Goal: Task Accomplishment & Management: Manage account settings

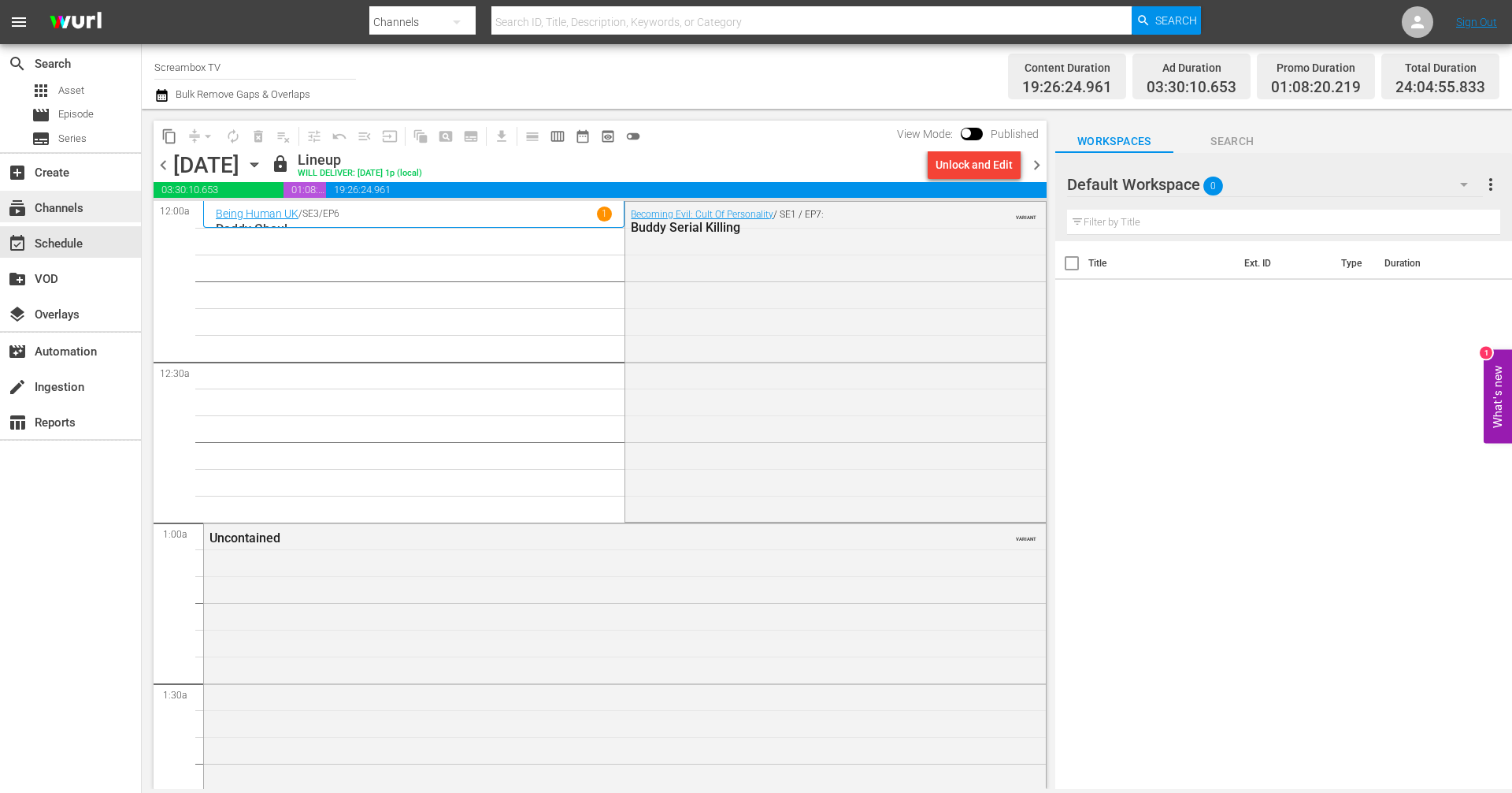
click at [72, 209] on div "subscriptions Channels" at bounding box center [44, 205] width 88 height 14
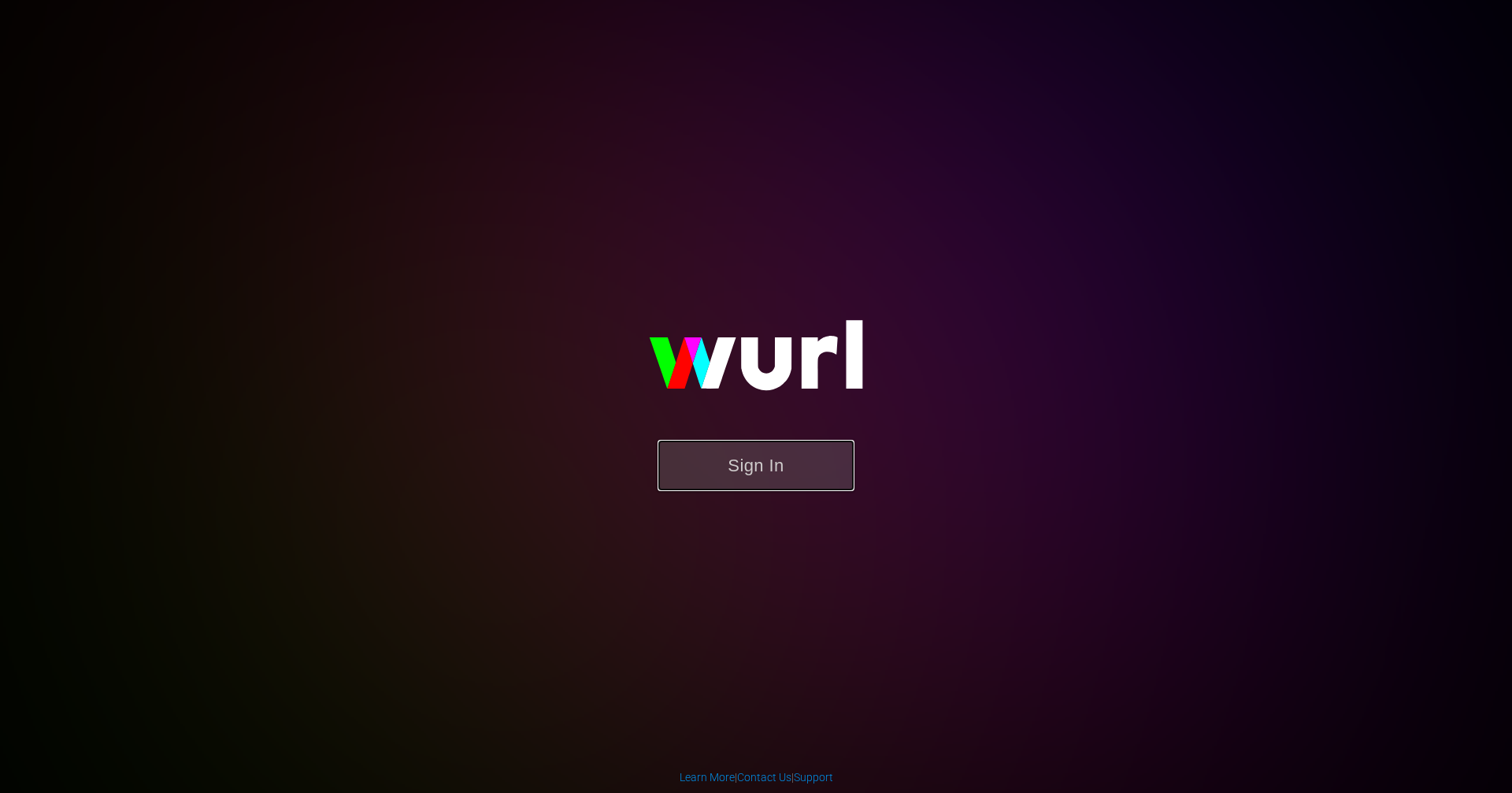
click at [696, 476] on button "Sign In" at bounding box center [756, 465] width 197 height 51
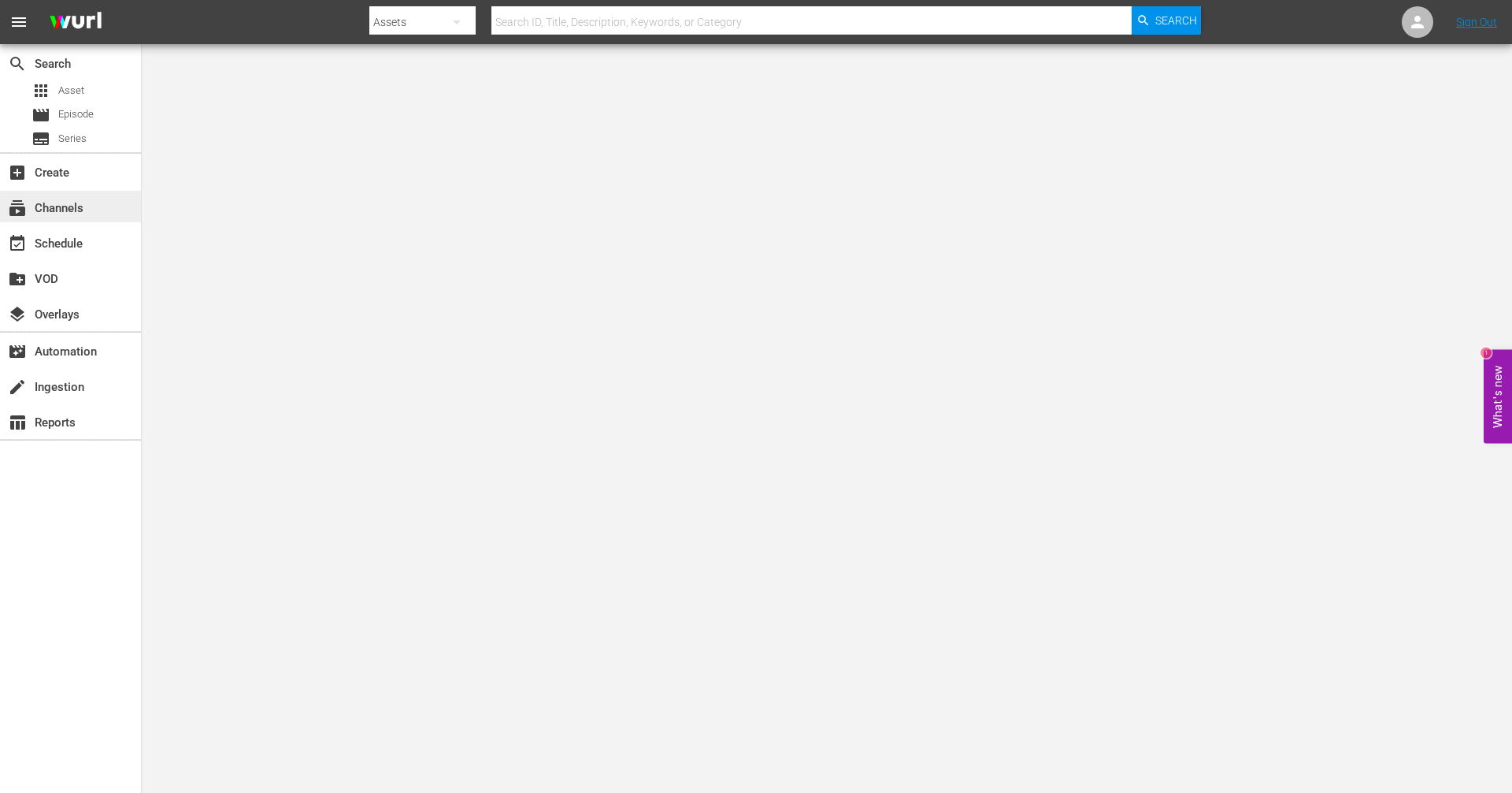
click at [86, 204] on div "subscriptions Channels" at bounding box center [44, 205] width 88 height 14
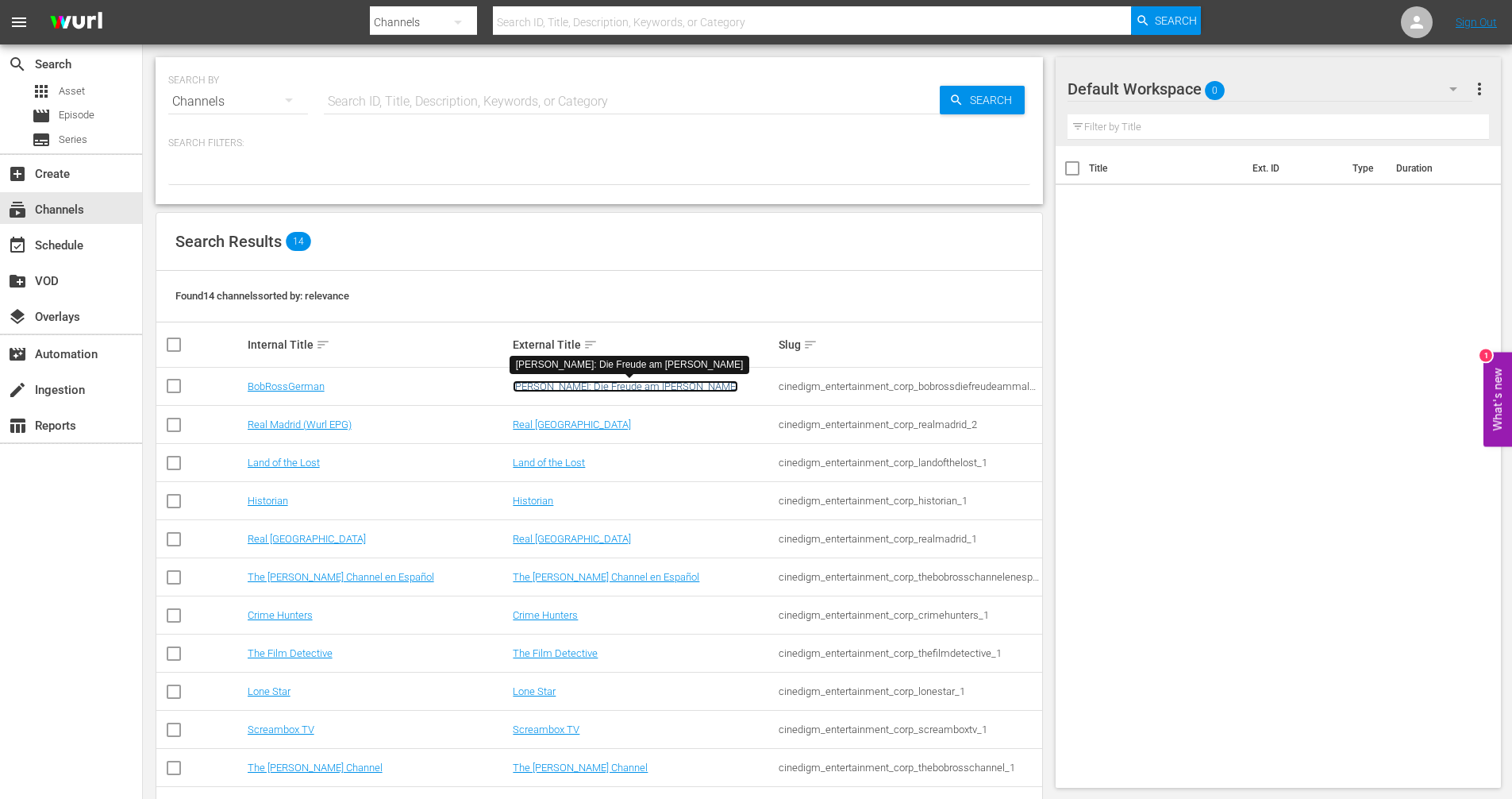
click at [561, 388] on link "[PERSON_NAME]: Die Freude am [PERSON_NAME]" at bounding box center [626, 386] width 226 height 12
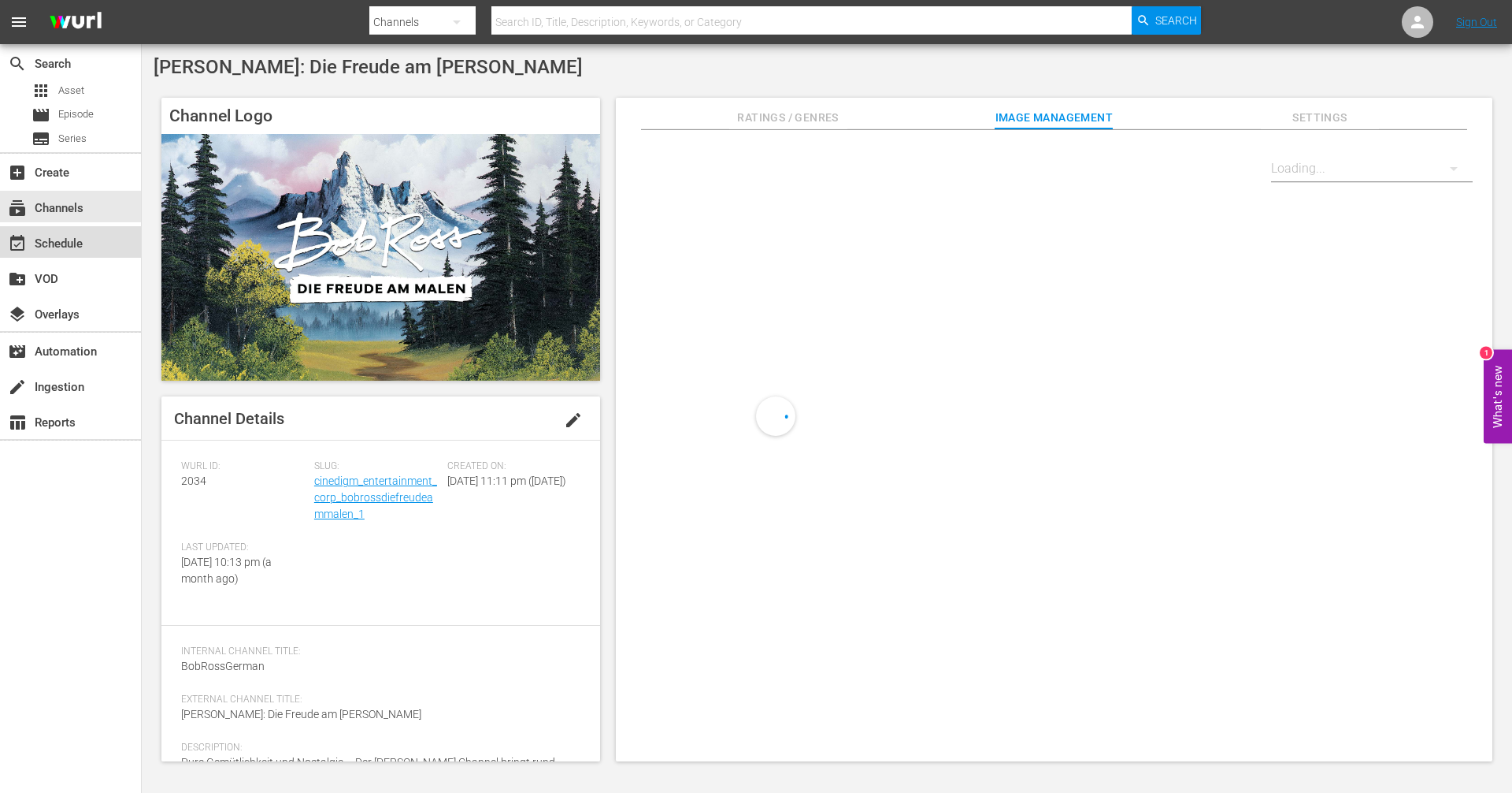
click at [57, 238] on div "event_available Schedule" at bounding box center [44, 241] width 88 height 14
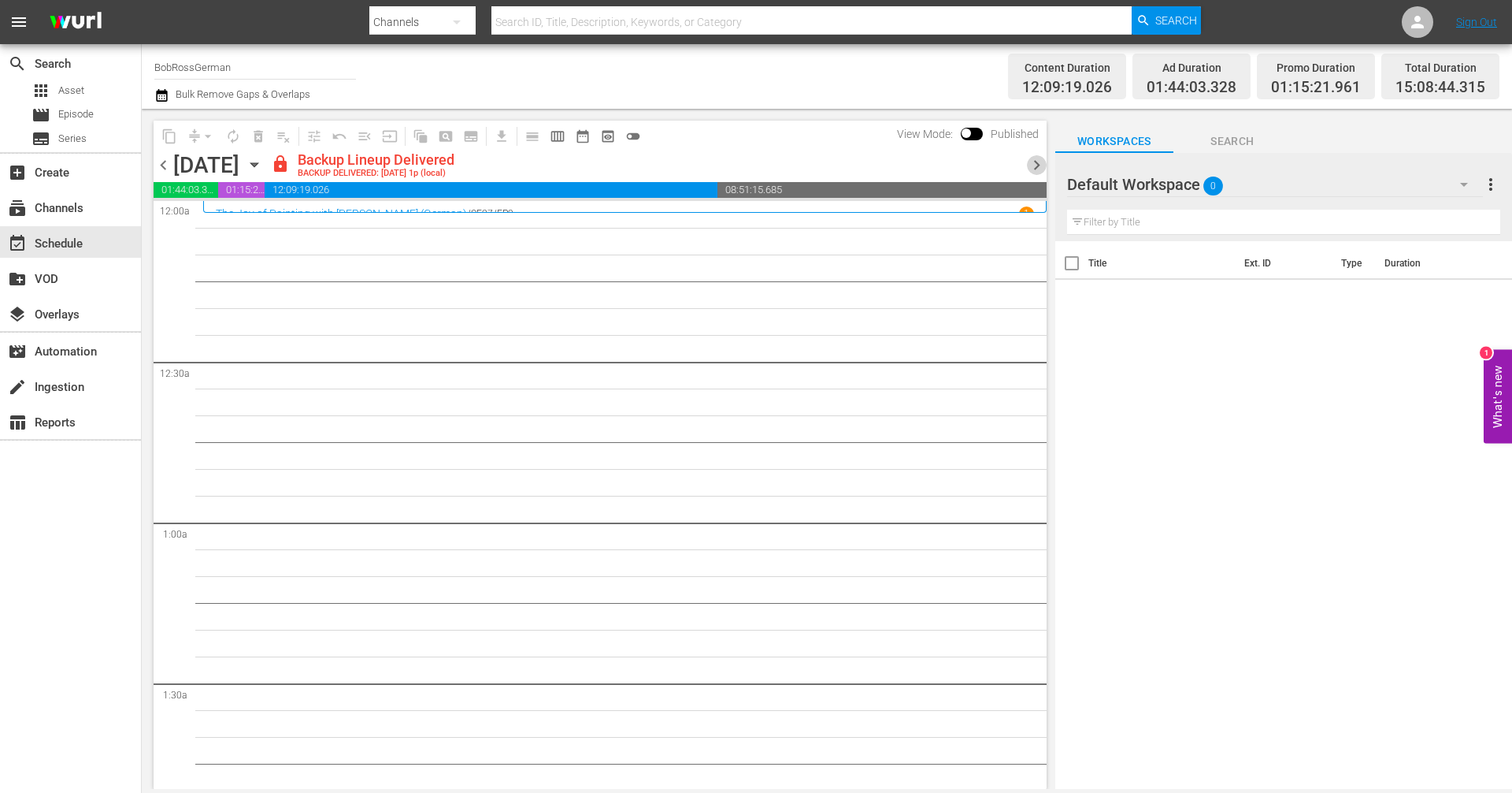
click at [1032, 166] on span "chevron_right" at bounding box center [1037, 165] width 20 height 20
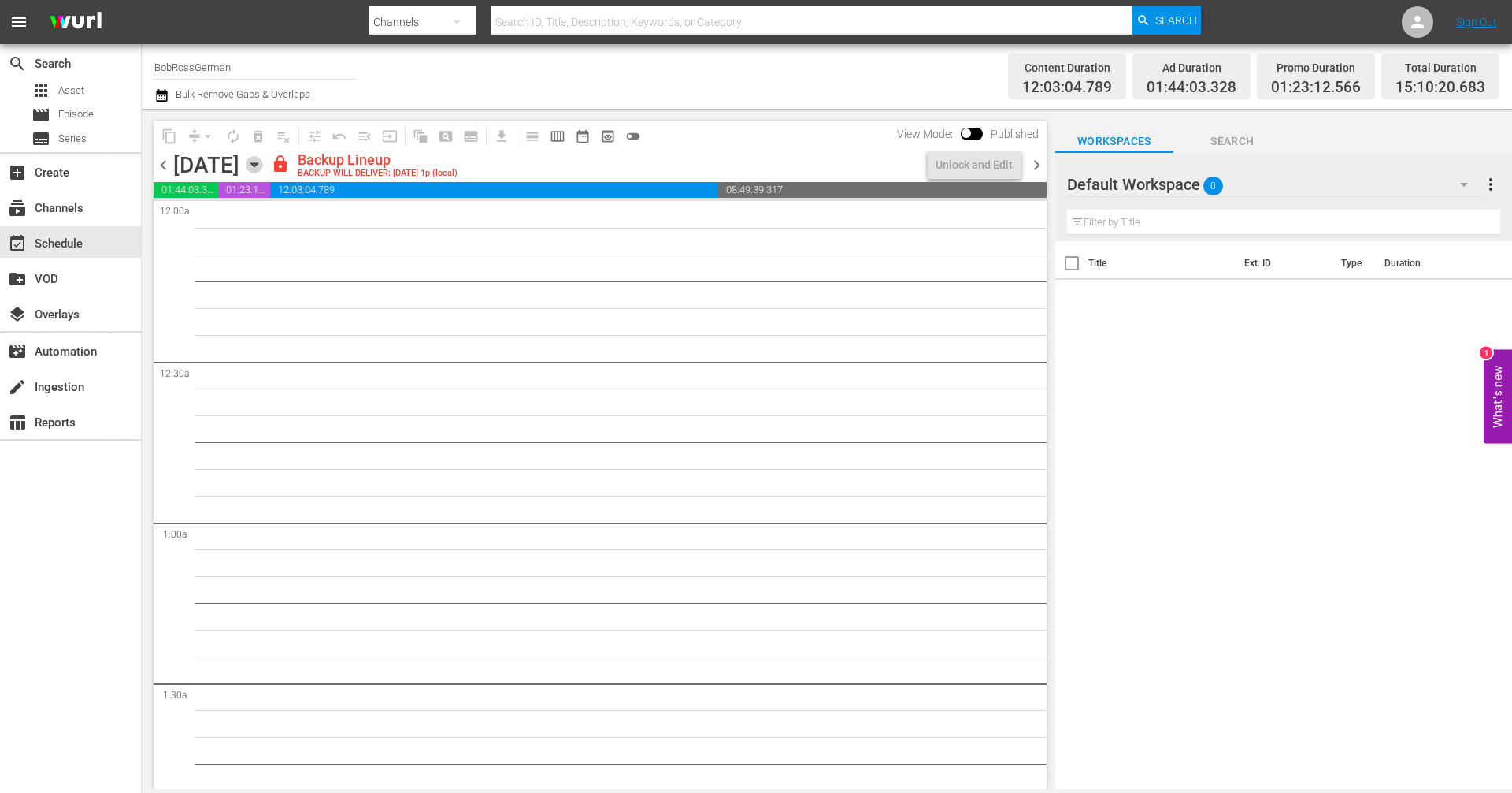
click at [263, 167] on icon "button" at bounding box center [254, 165] width 17 height 17
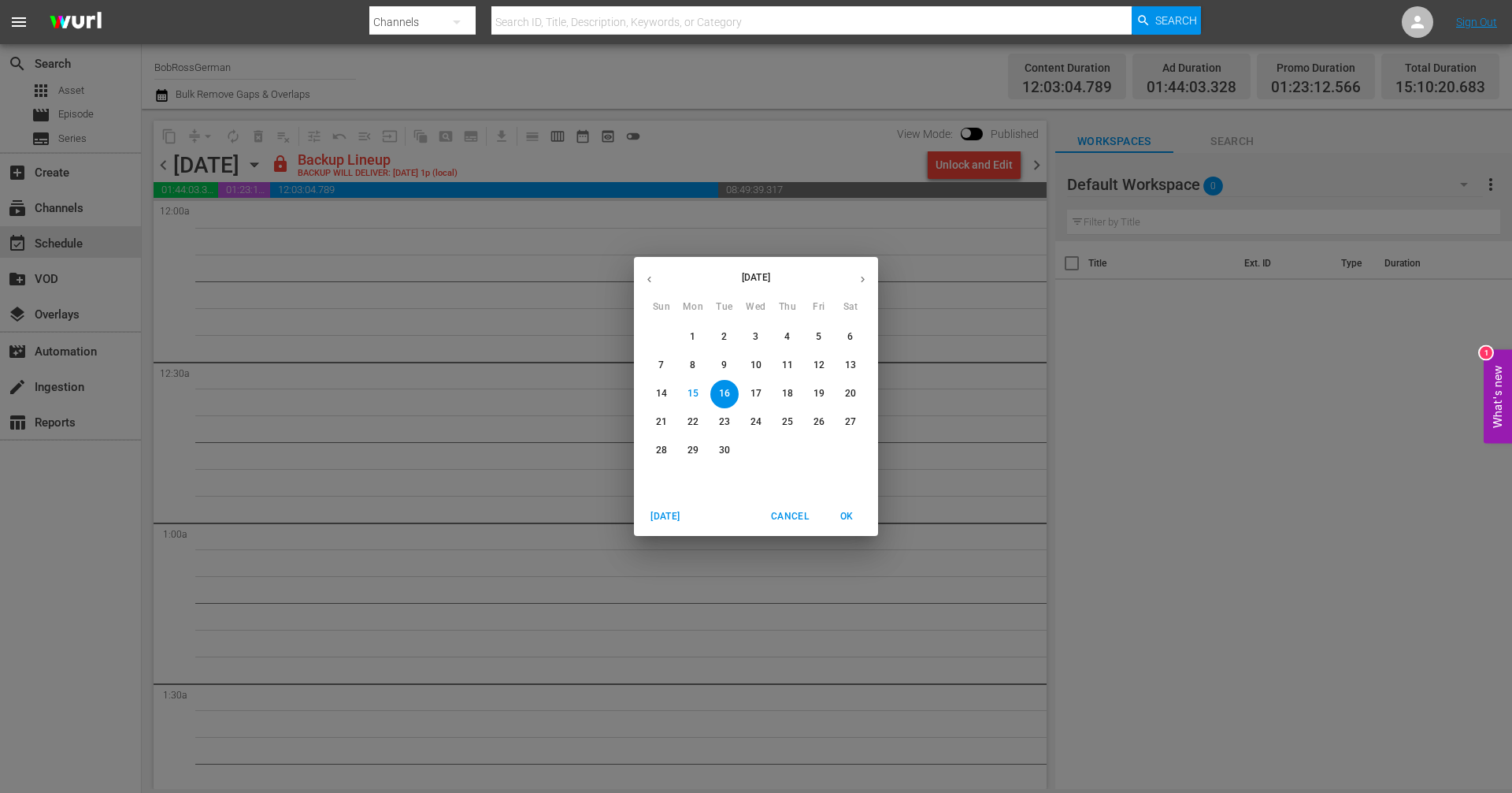
click at [724, 438] on button "30" at bounding box center [725, 451] width 28 height 28
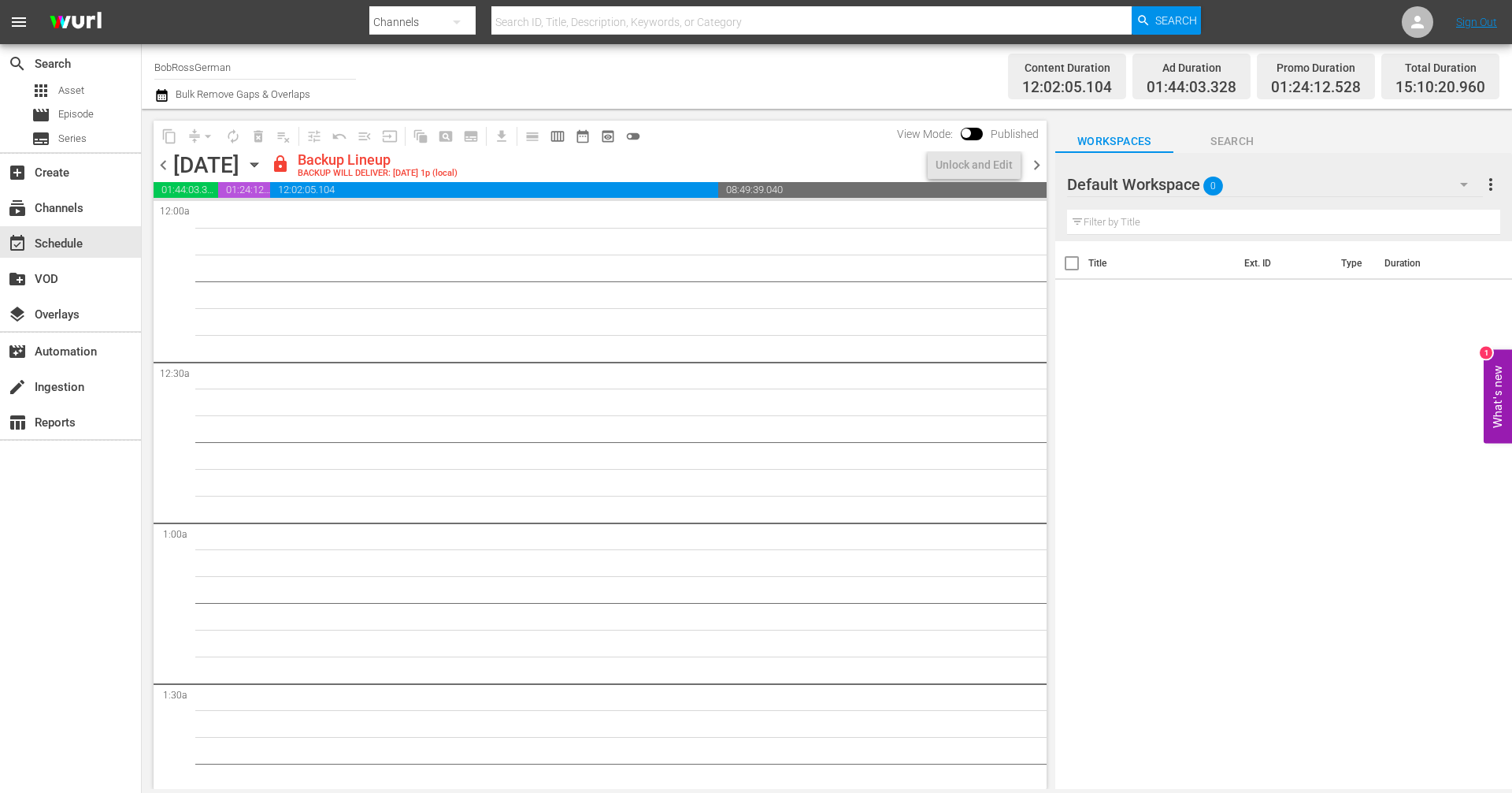
click at [1030, 167] on span "chevron_right" at bounding box center [1037, 165] width 20 height 20
click at [1035, 166] on span "chevron_right" at bounding box center [1037, 165] width 20 height 20
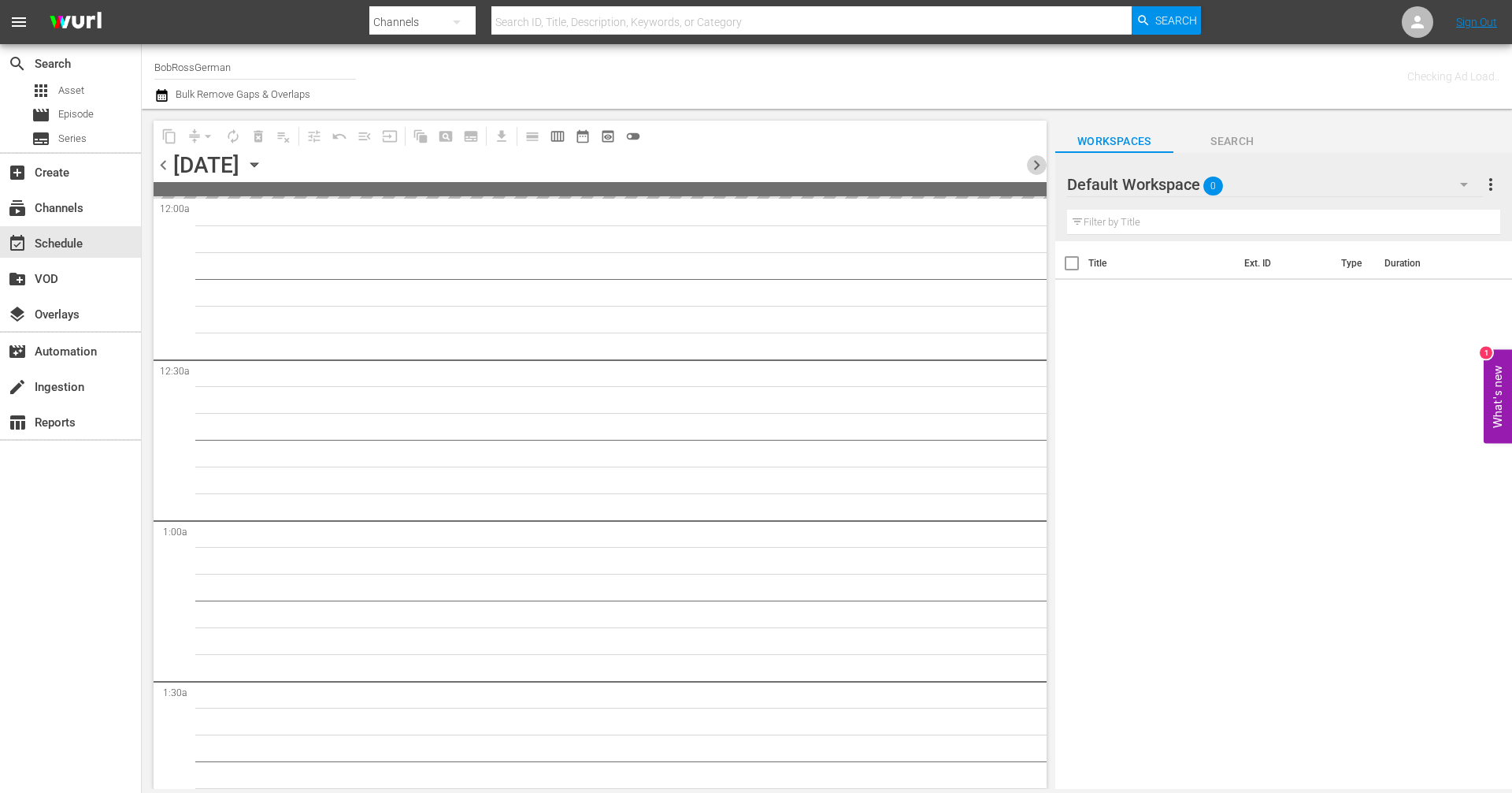
click at [1035, 166] on span "chevron_right" at bounding box center [1037, 165] width 20 height 20
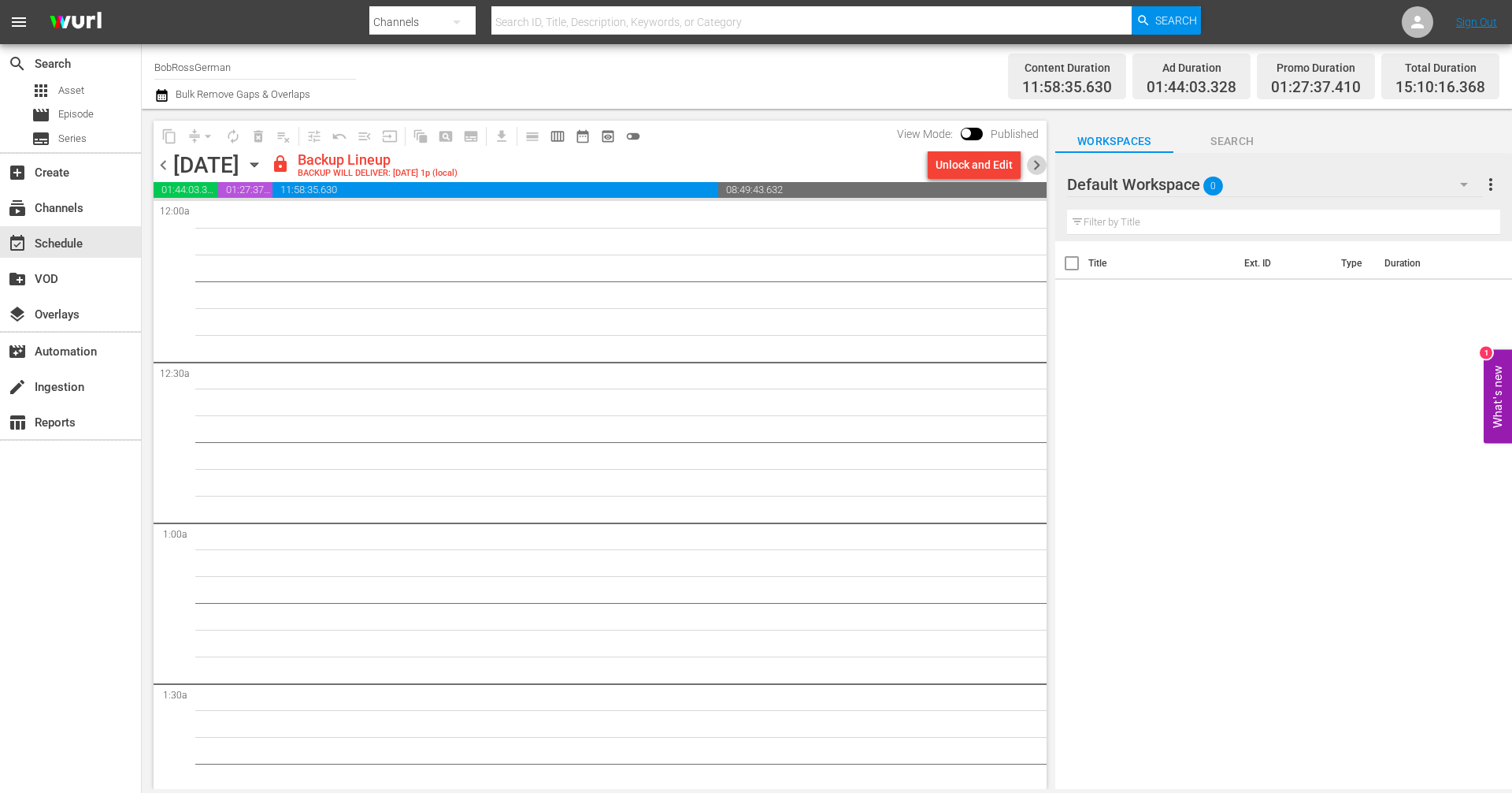
click at [1037, 162] on span "chevron_right" at bounding box center [1037, 165] width 20 height 20
click at [1043, 157] on span "chevron_right" at bounding box center [1037, 165] width 20 height 20
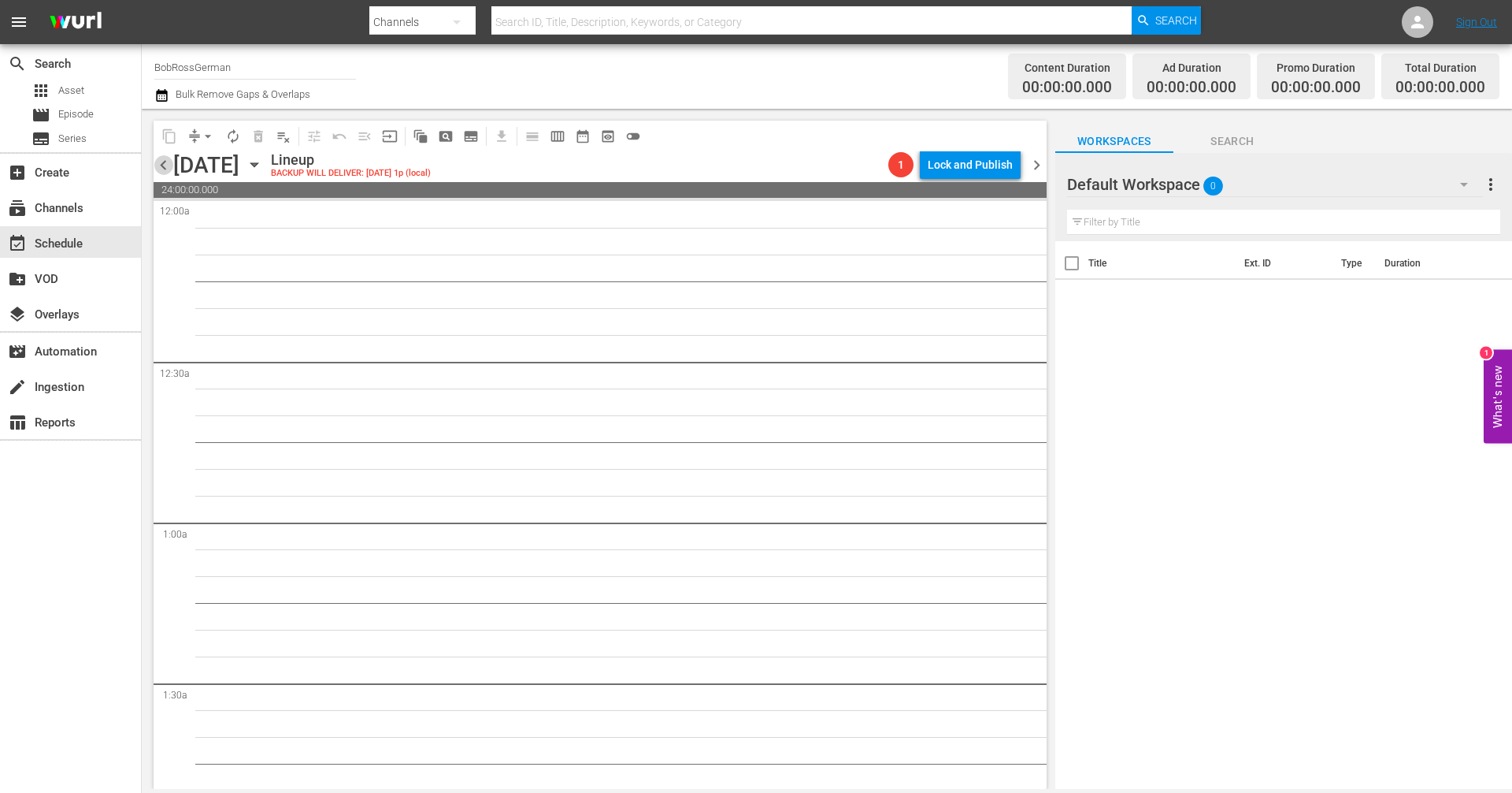
click at [164, 167] on span "chevron_left" at bounding box center [163, 165] width 20 height 20
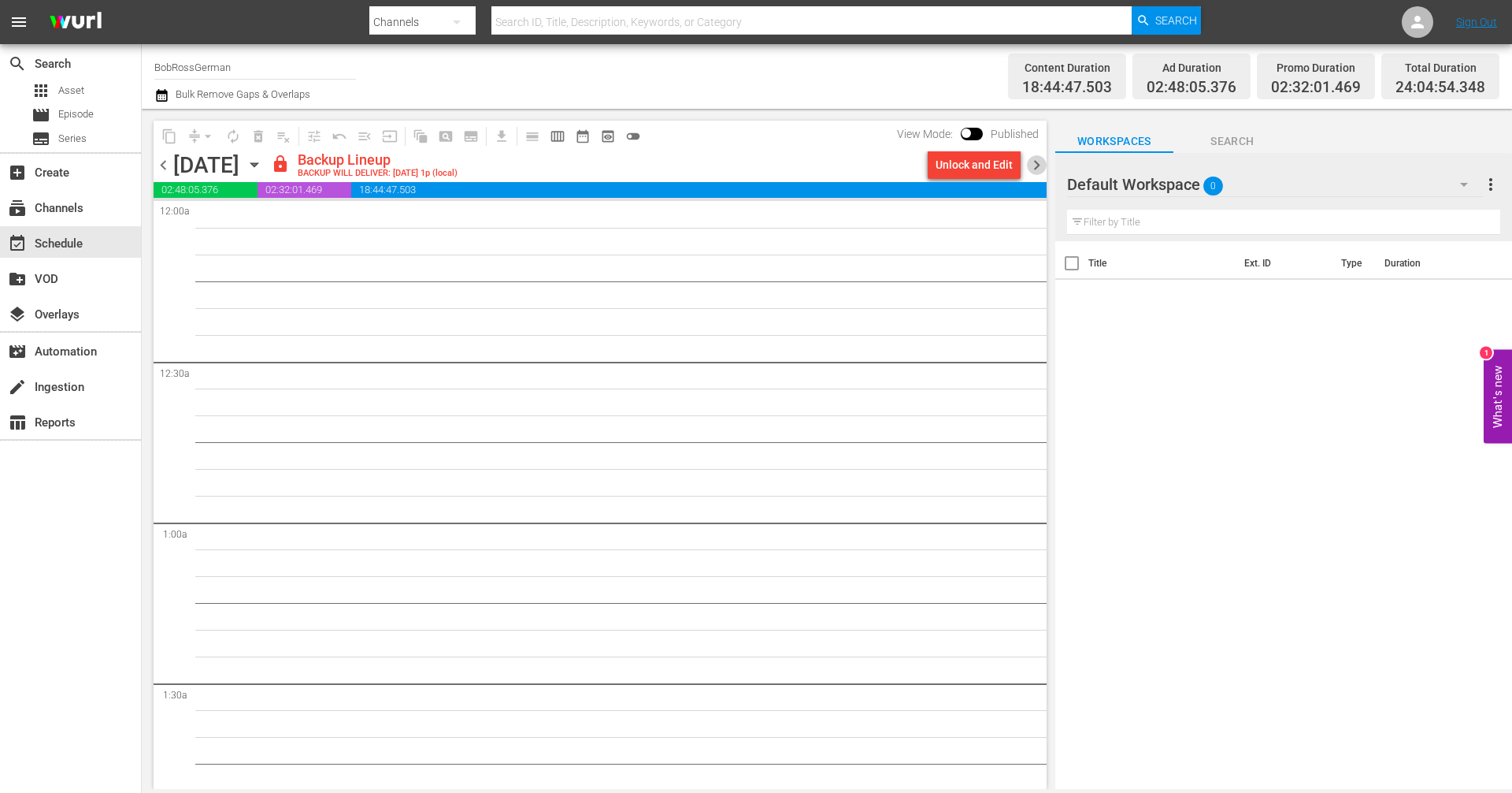
click at [1036, 165] on span "chevron_right" at bounding box center [1037, 165] width 20 height 20
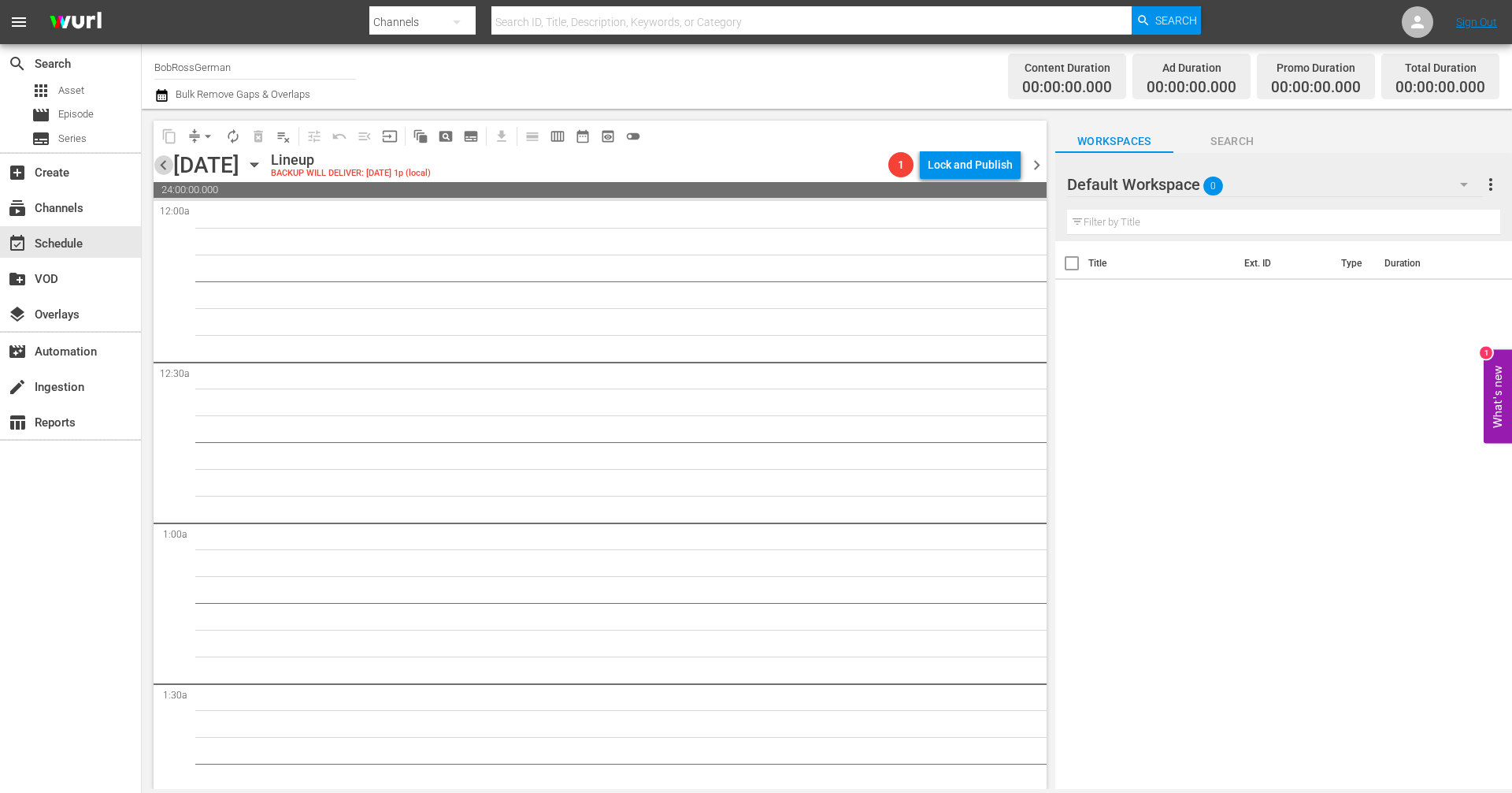
click at [162, 166] on span "chevron_left" at bounding box center [163, 165] width 20 height 20
